Goal: Task Accomplishment & Management: Use online tool/utility

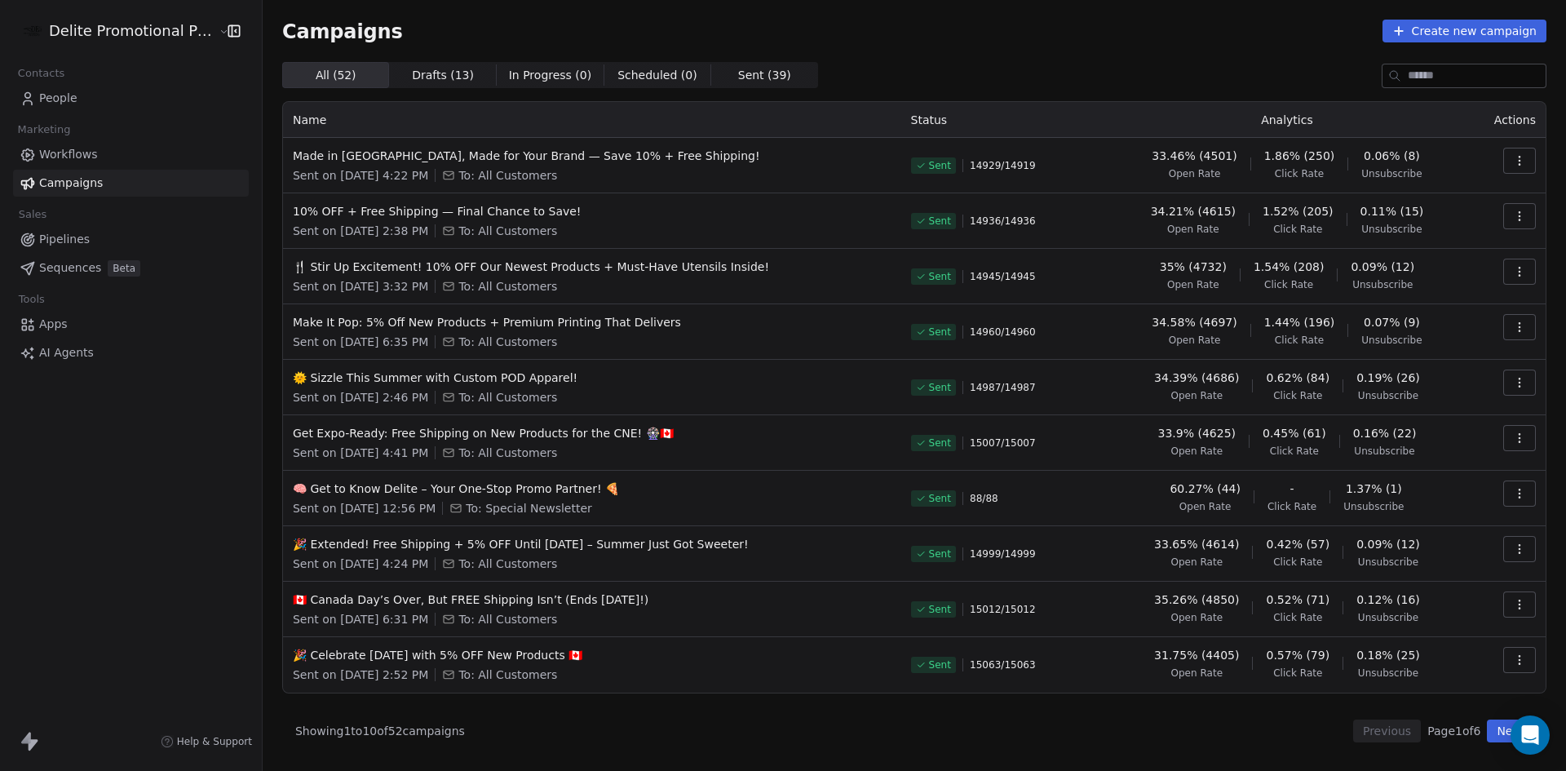
click at [998, 69] on div "All ( 52 ) All ( 52 ) Drafts ( 13 ) Drafts ( 13 ) In Progress ( 0 ) In Progress…" at bounding box center [914, 75] width 1265 height 26
click at [1519, 161] on icon "button" at bounding box center [1519, 160] width 1 height 1
click at [1449, 300] on div "Duplicate" at bounding box center [1413, 302] width 98 height 26
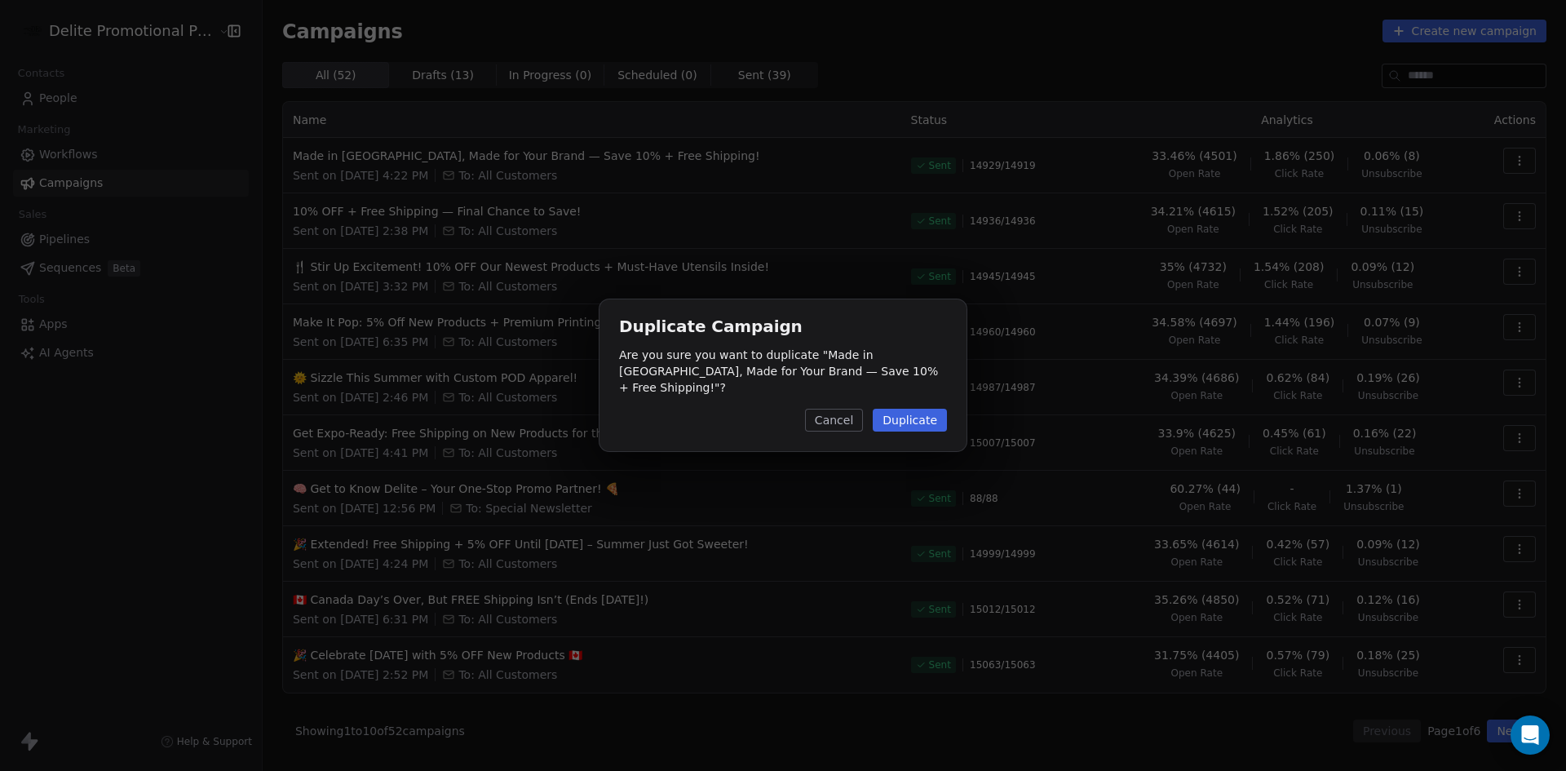
click at [905, 413] on button "Duplicate" at bounding box center [910, 420] width 74 height 23
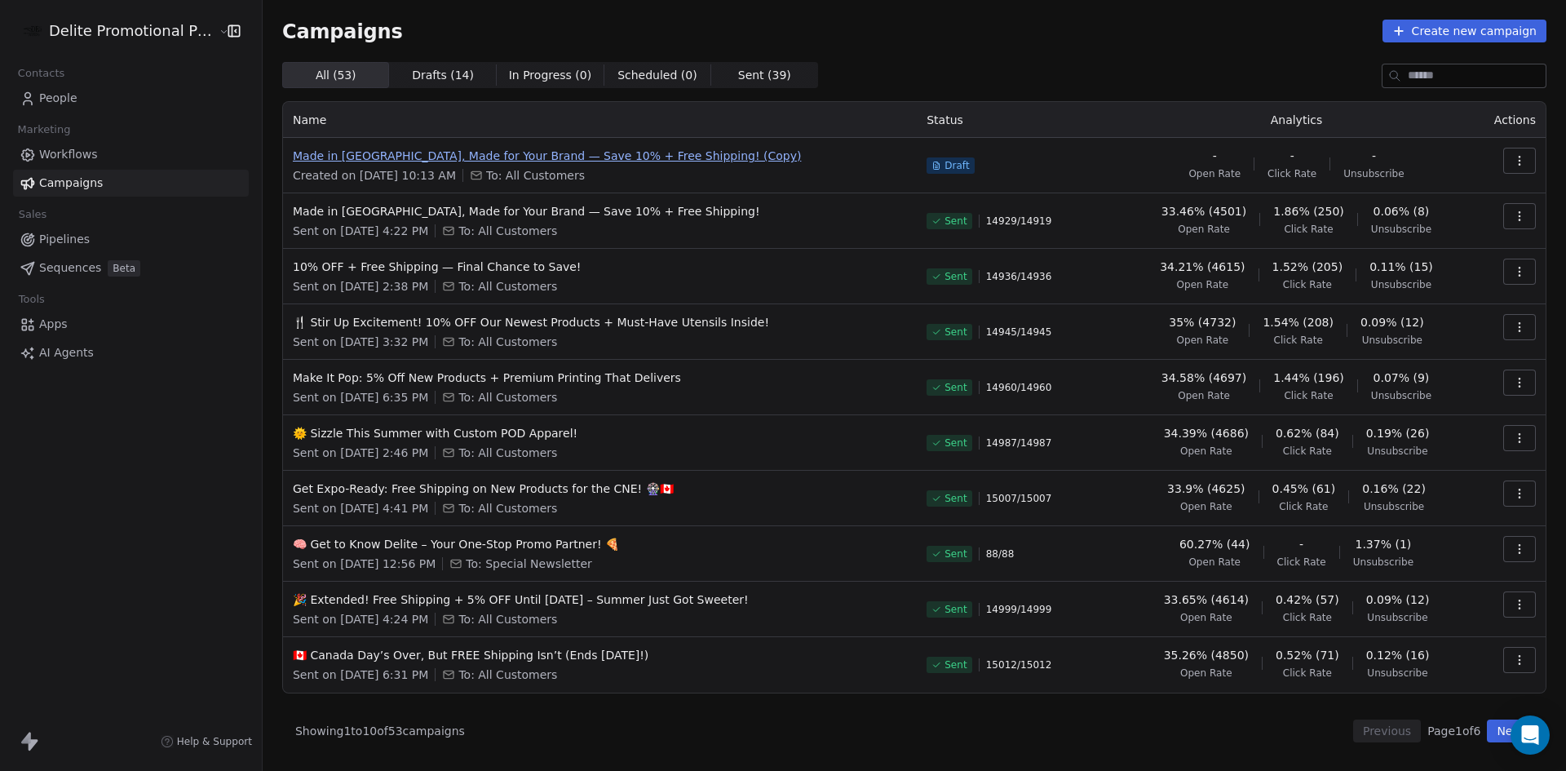
click at [645, 154] on span "Made in [GEOGRAPHIC_DATA], Made for Your Brand — Save 10% + Free Shipping! (Cop…" at bounding box center [600, 156] width 614 height 16
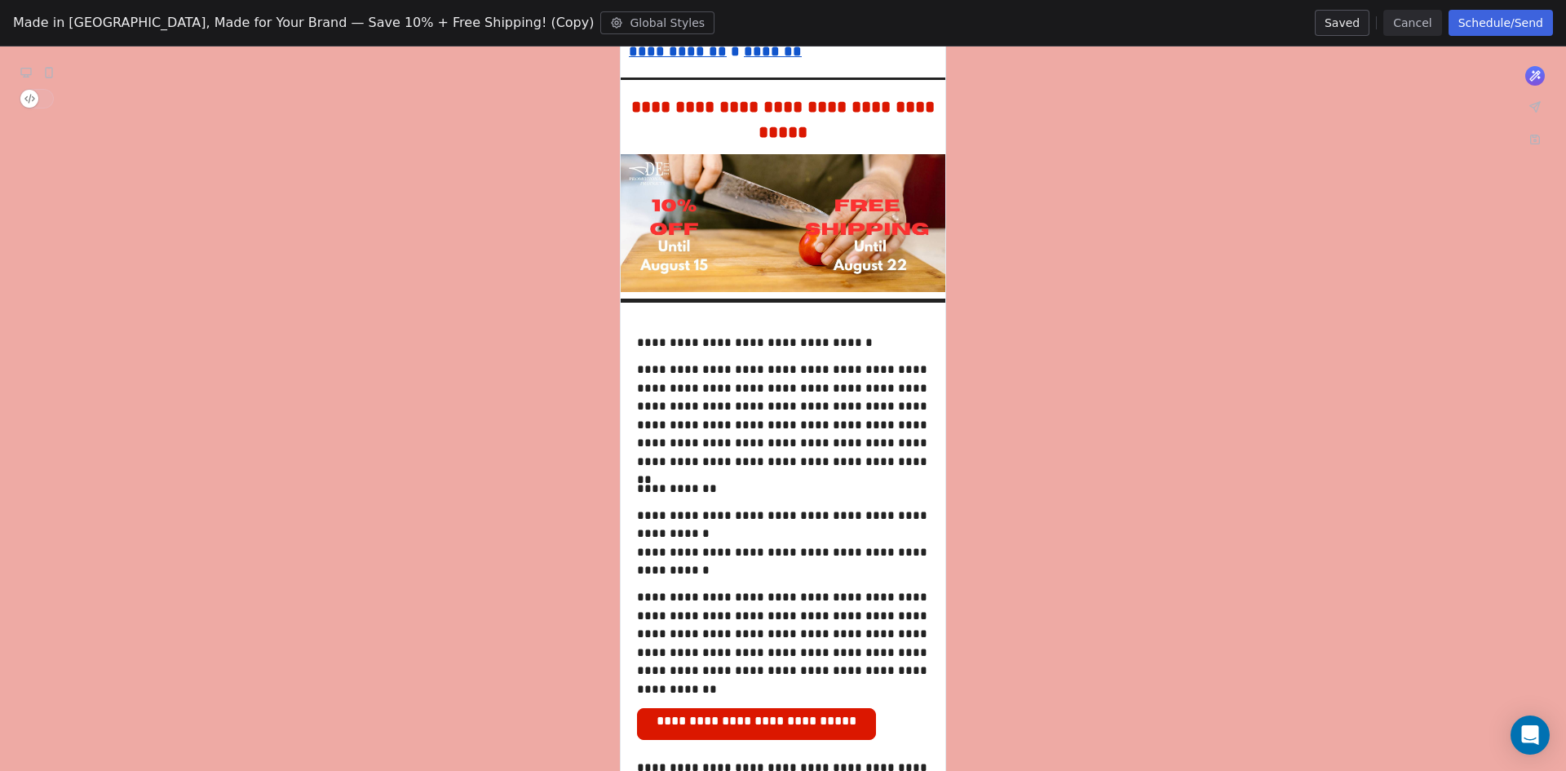
scroll to position [408, 0]
